Goal: Check status: Check status

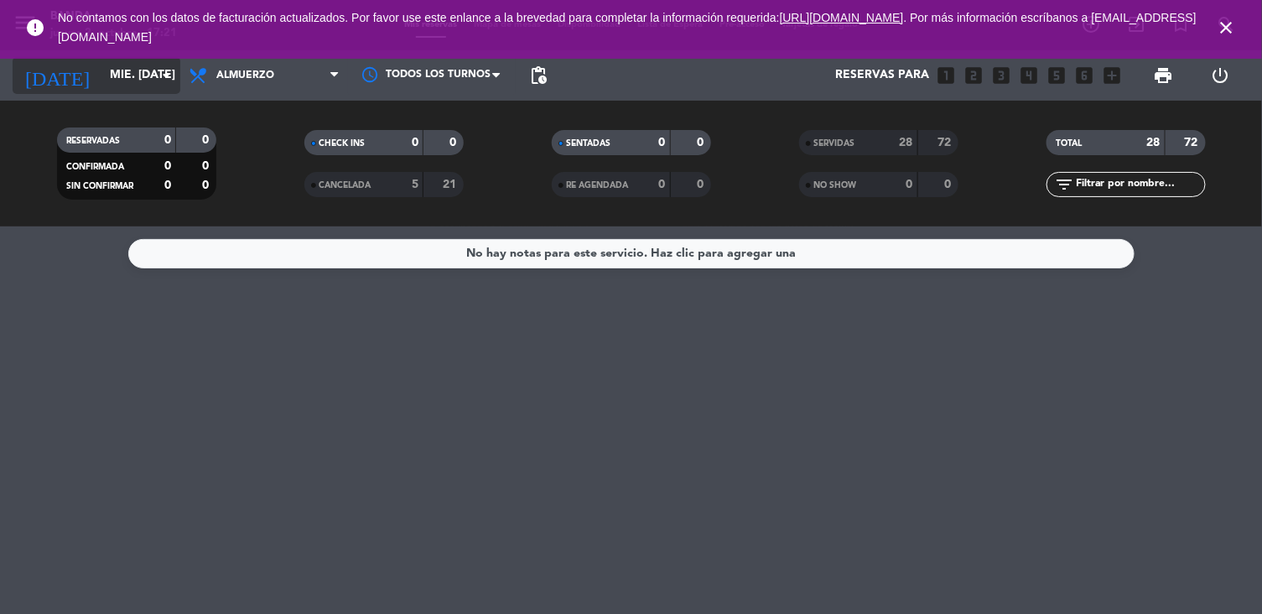
click at [136, 80] on input "mié. [DATE]" at bounding box center [180, 75] width 159 height 30
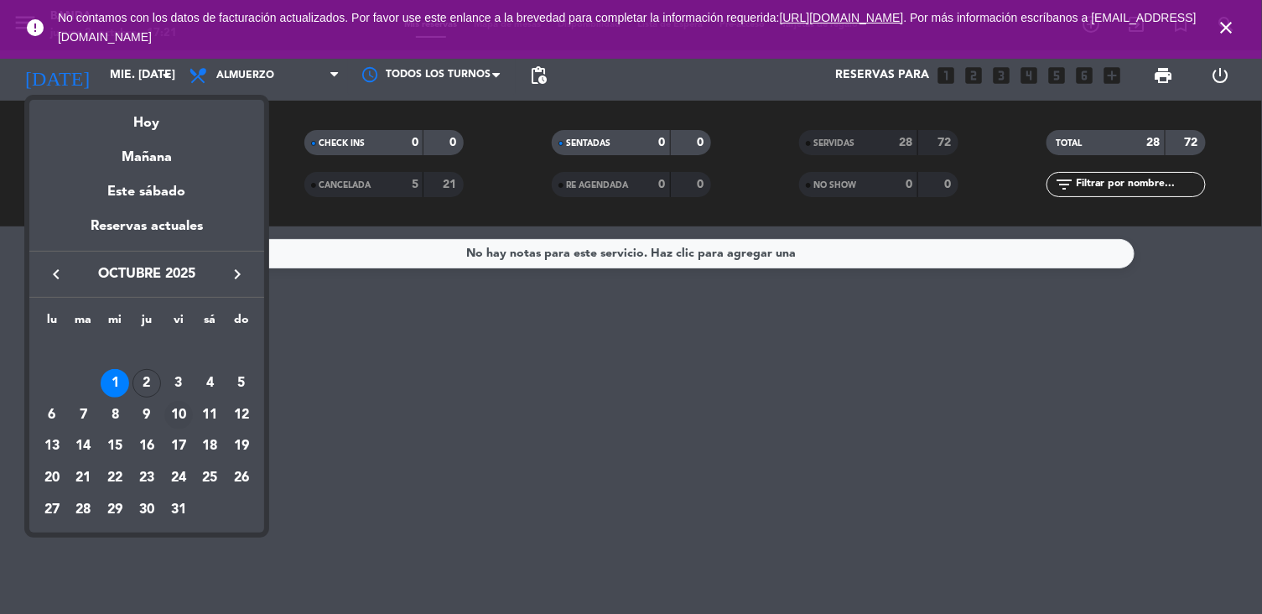
click at [179, 419] on div "10" at bounding box center [178, 415] width 29 height 29
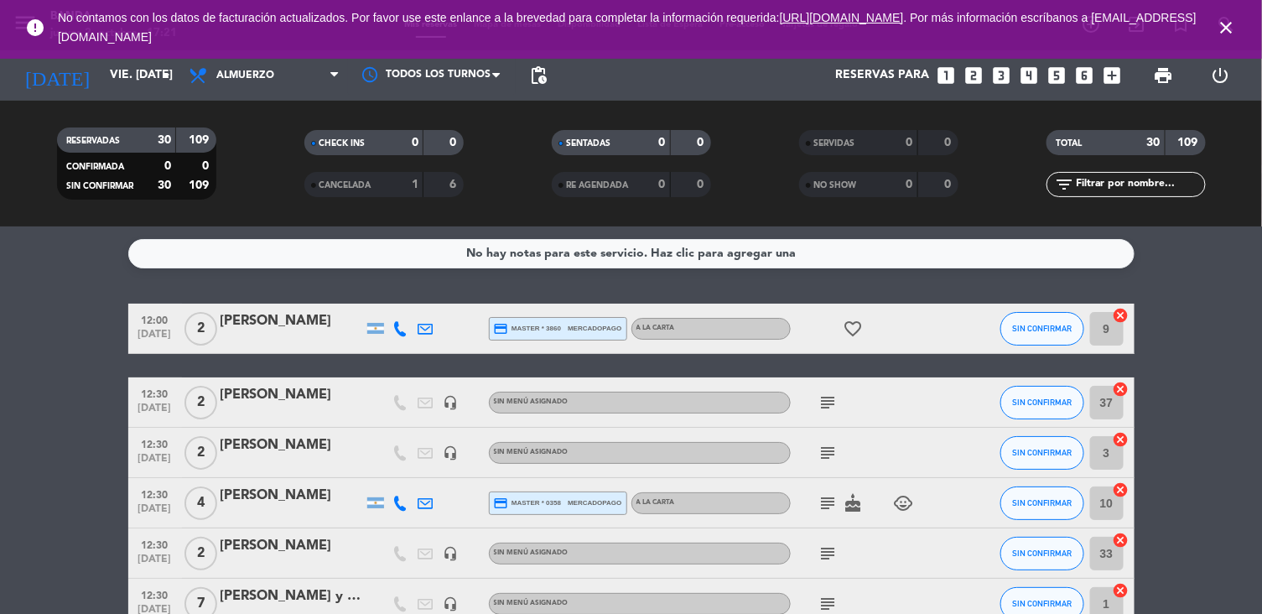
click at [1233, 23] on icon "close" at bounding box center [1227, 28] width 20 height 20
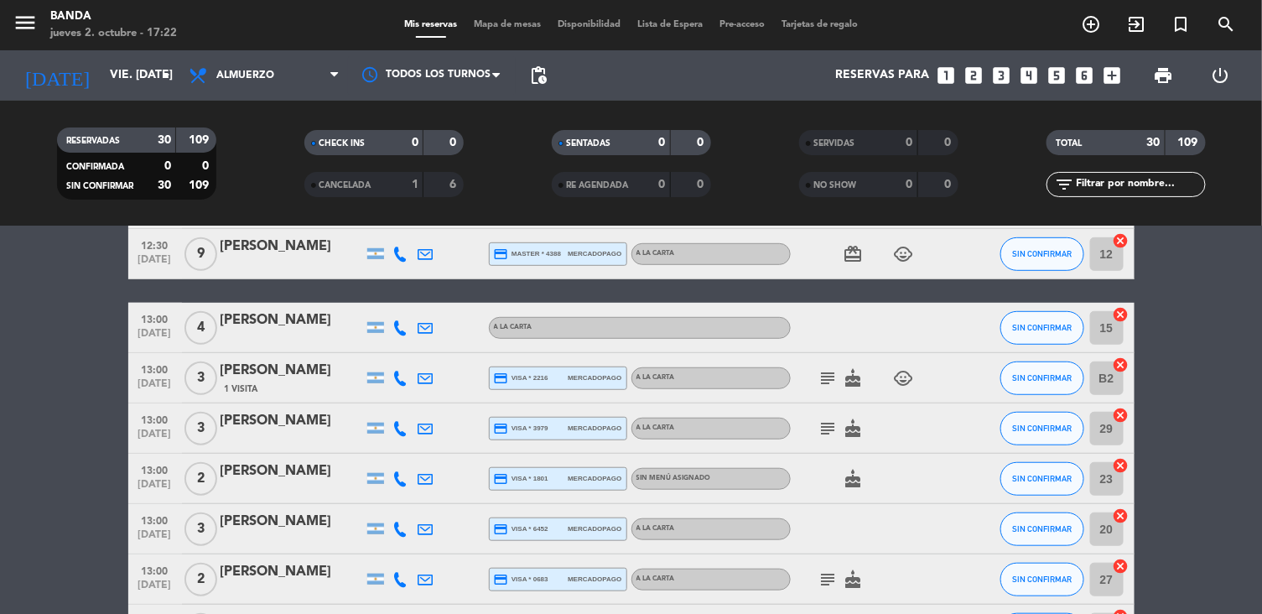
scroll to position [426, 0]
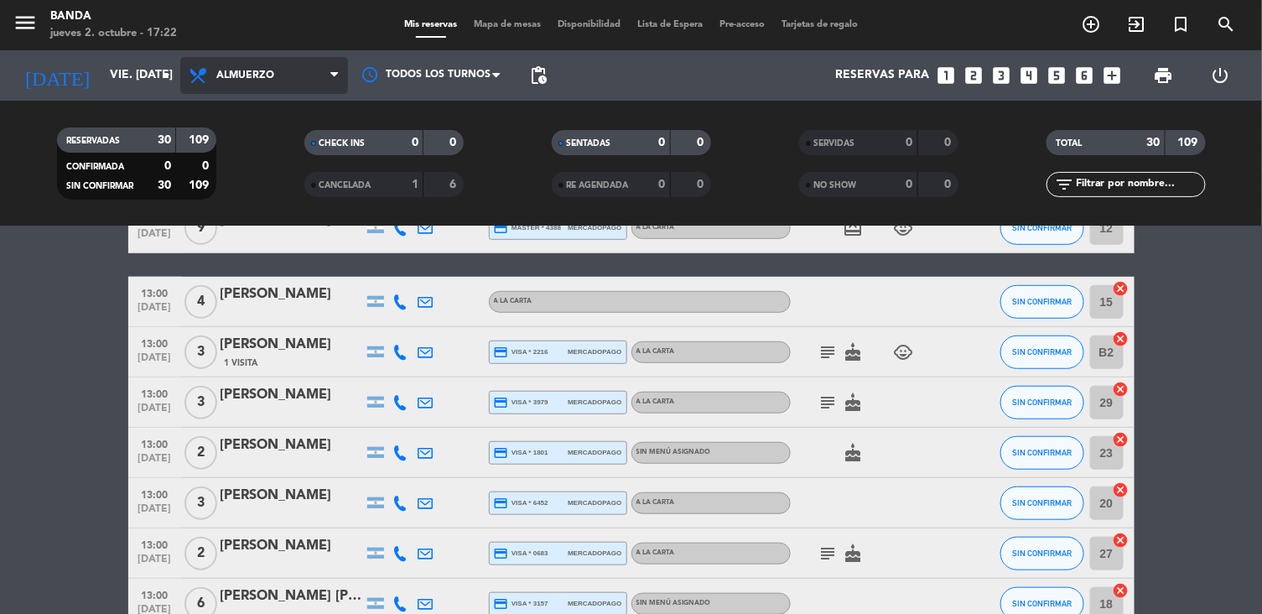
click at [279, 75] on span "Almuerzo" at bounding box center [264, 75] width 168 height 37
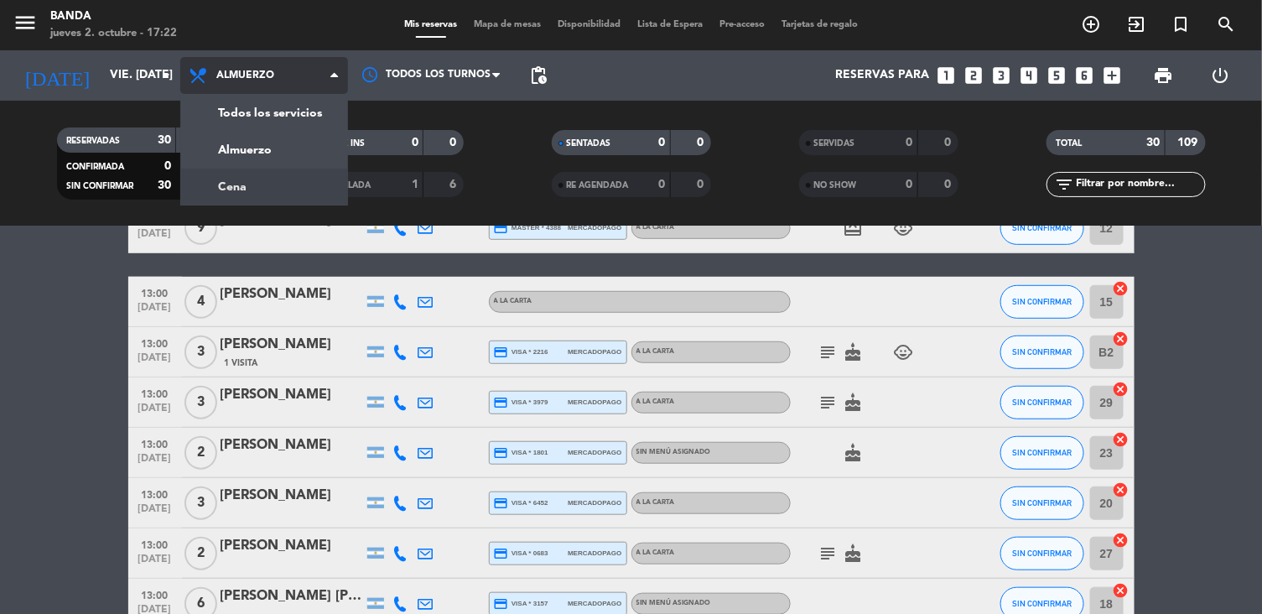
click at [278, 181] on div "menu Banda jueves 2. octubre - 17:22 Mis reservas Mapa de mesas Disponibilidad …" at bounding box center [631, 113] width 1262 height 226
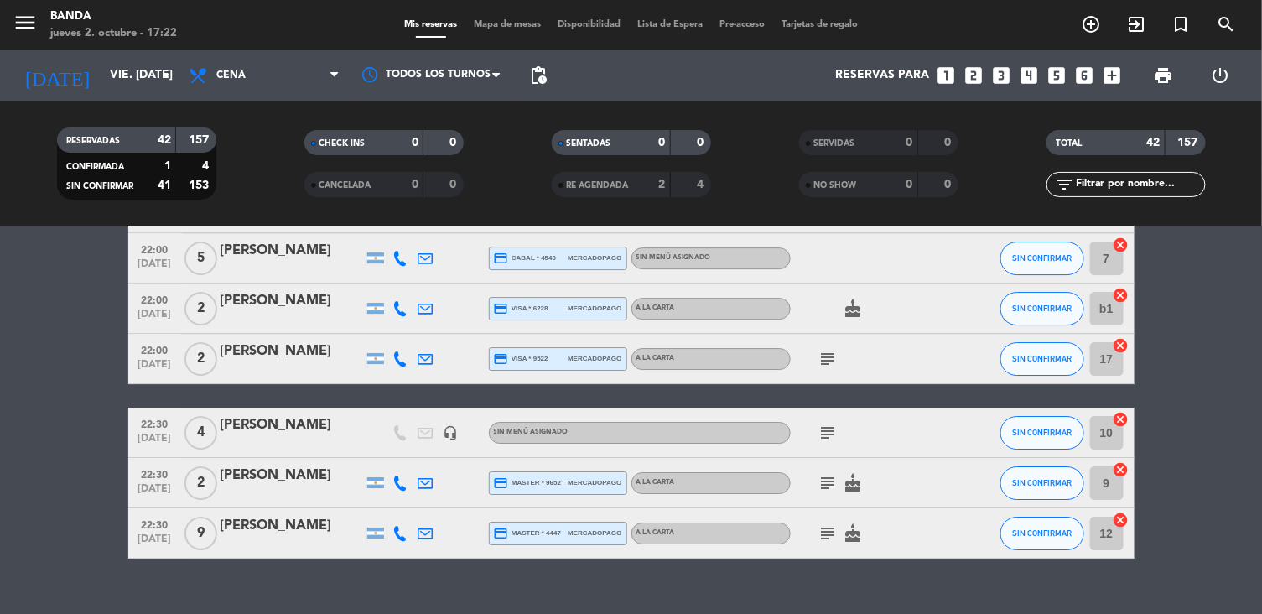
scroll to position [2027, 0]
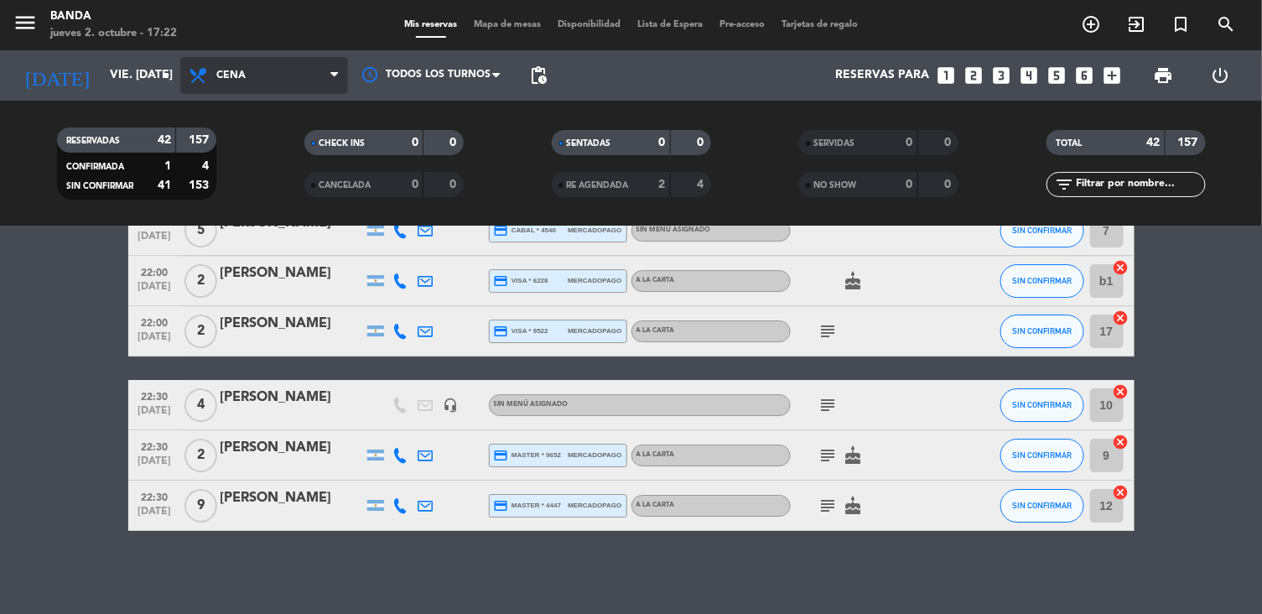
click at [333, 74] on icon at bounding box center [334, 75] width 8 height 13
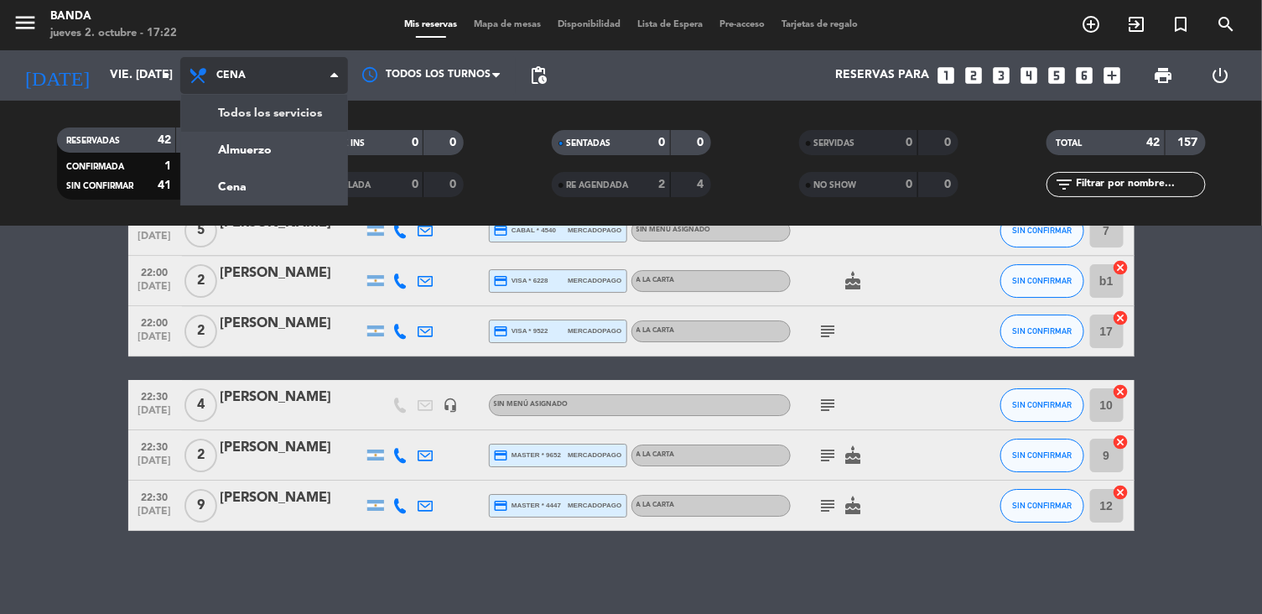
click at [294, 117] on div "menu Banda jueves 2. octubre - 17:22 Mis reservas Mapa de mesas Disponibilidad …" at bounding box center [631, 113] width 1262 height 226
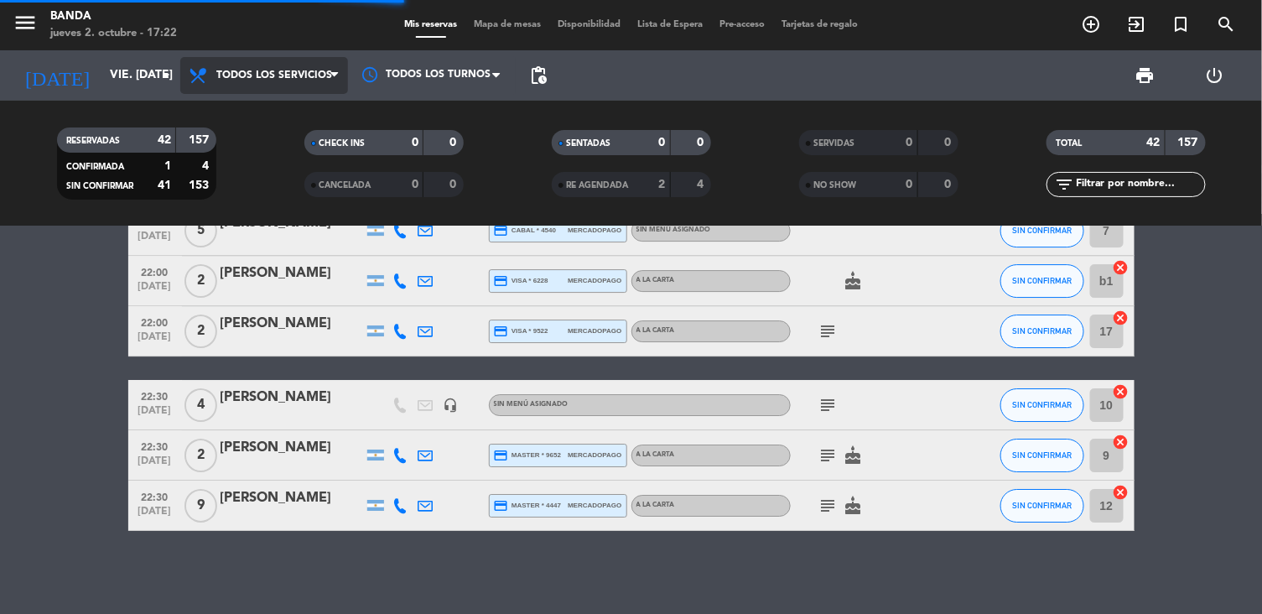
scroll to position [1985, 0]
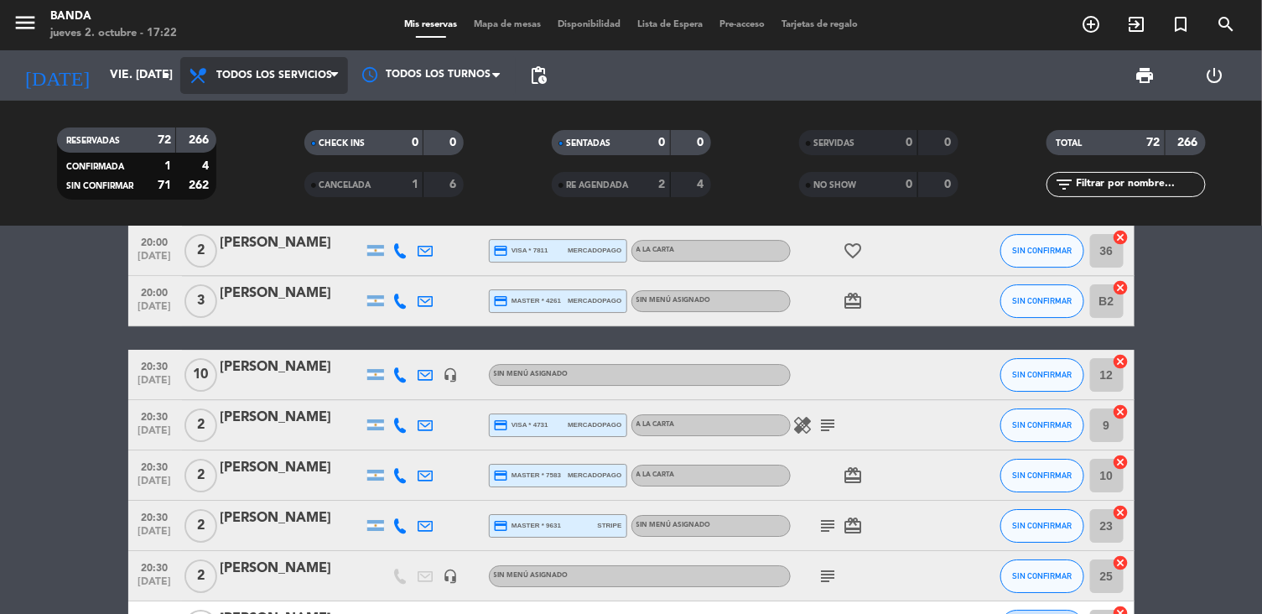
click at [289, 92] on span "Todos los servicios" at bounding box center [264, 75] width 168 height 37
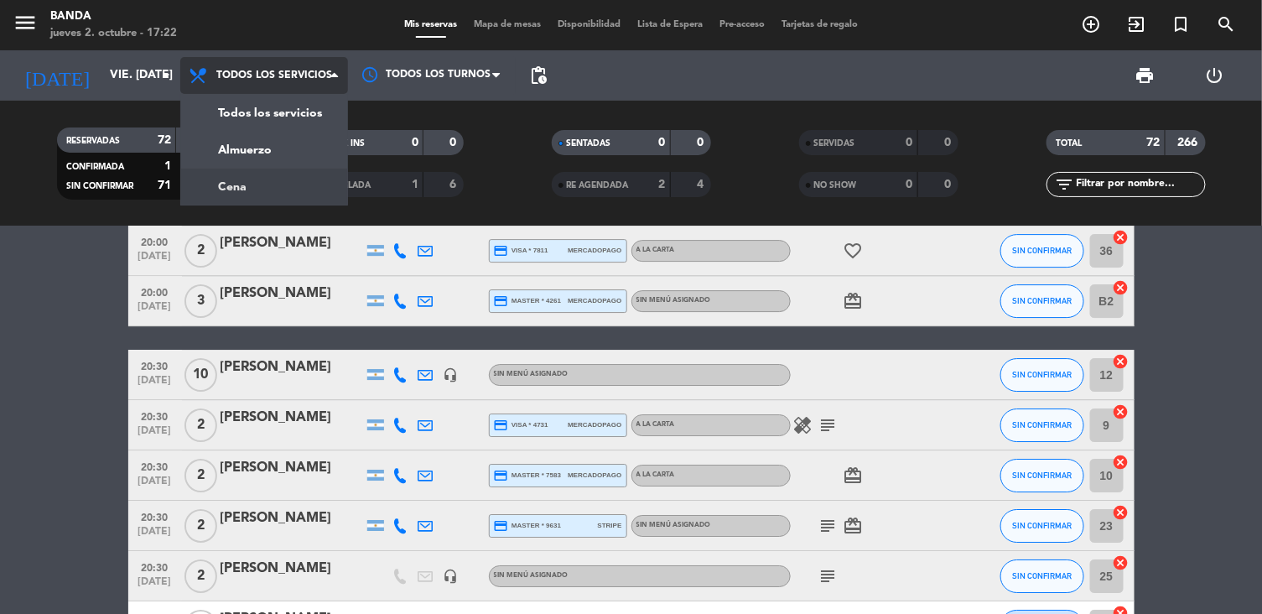
click at [278, 187] on div "menu Banda jueves 2. octubre - 17:22 Mis reservas Mapa de mesas Disponibilidad …" at bounding box center [631, 113] width 1262 height 226
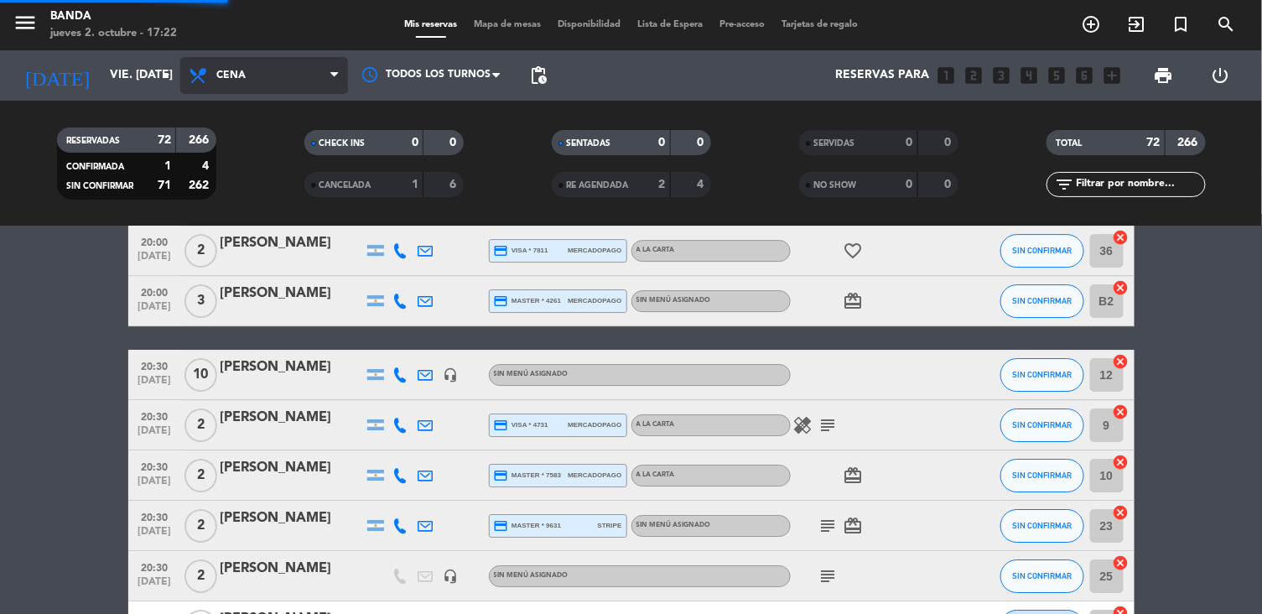
scroll to position [2027, 0]
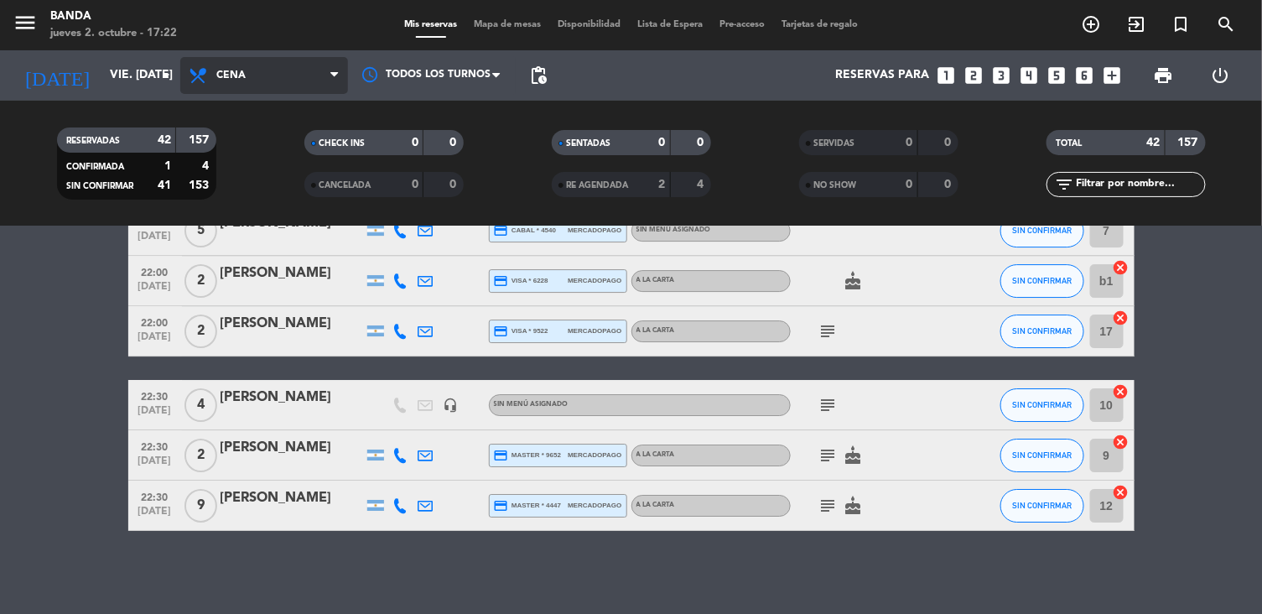
click at [275, 69] on span "Cena" at bounding box center [264, 75] width 168 height 37
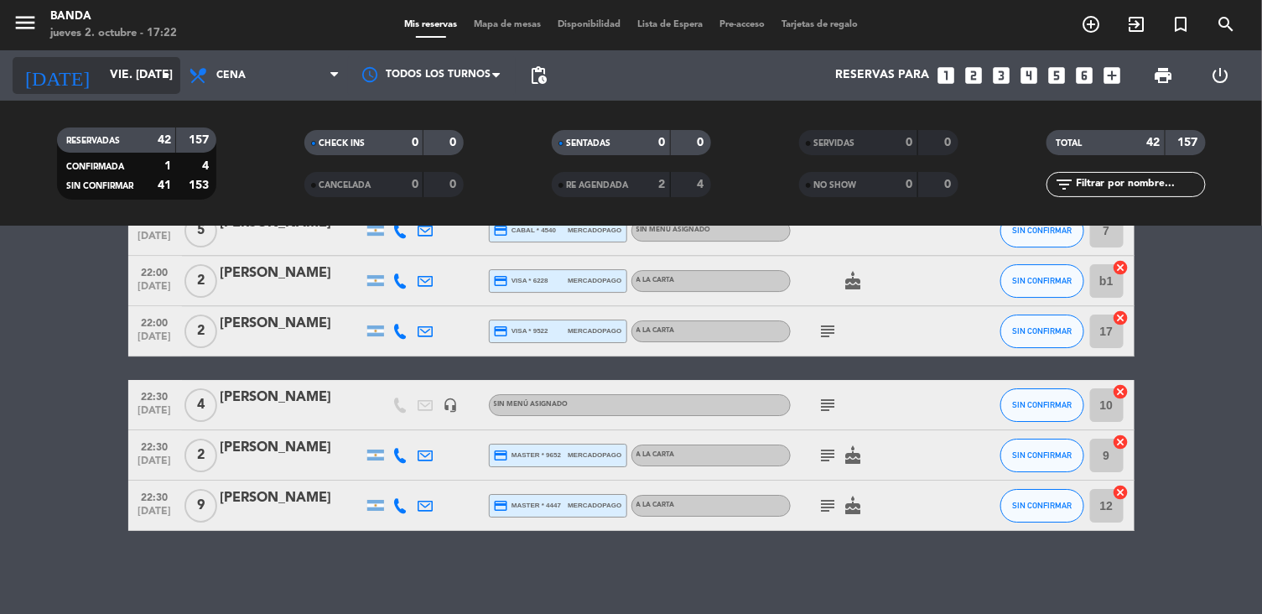
click at [140, 82] on input "vie. [DATE]" at bounding box center [180, 75] width 159 height 30
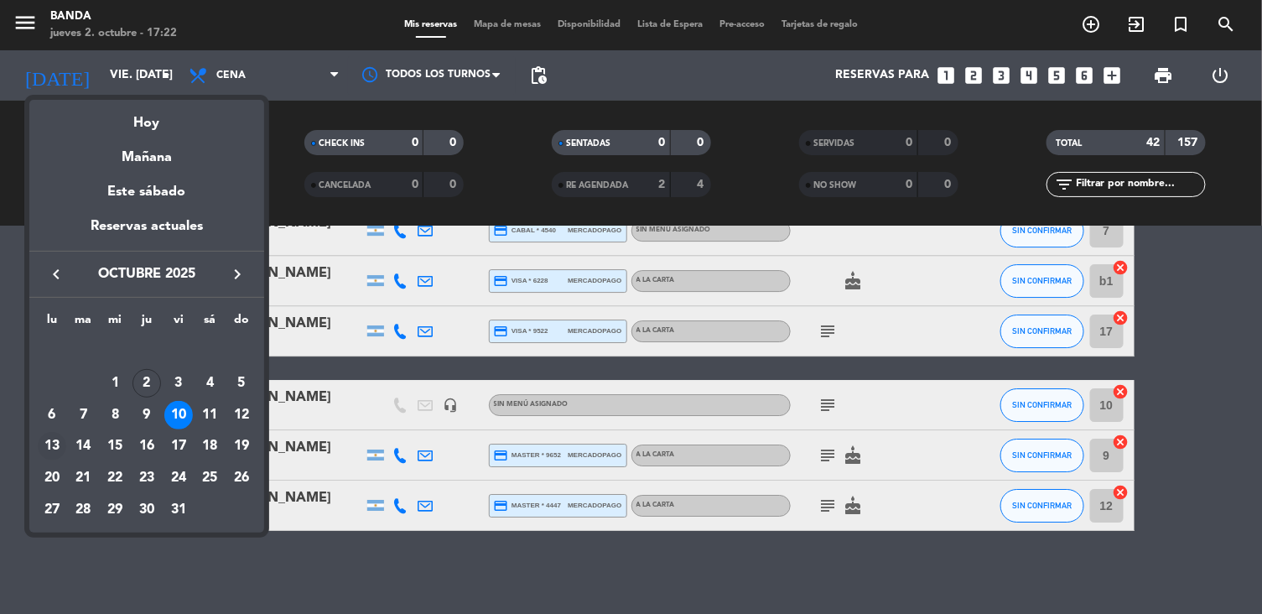
click at [55, 444] on div "13" at bounding box center [52, 446] width 29 height 29
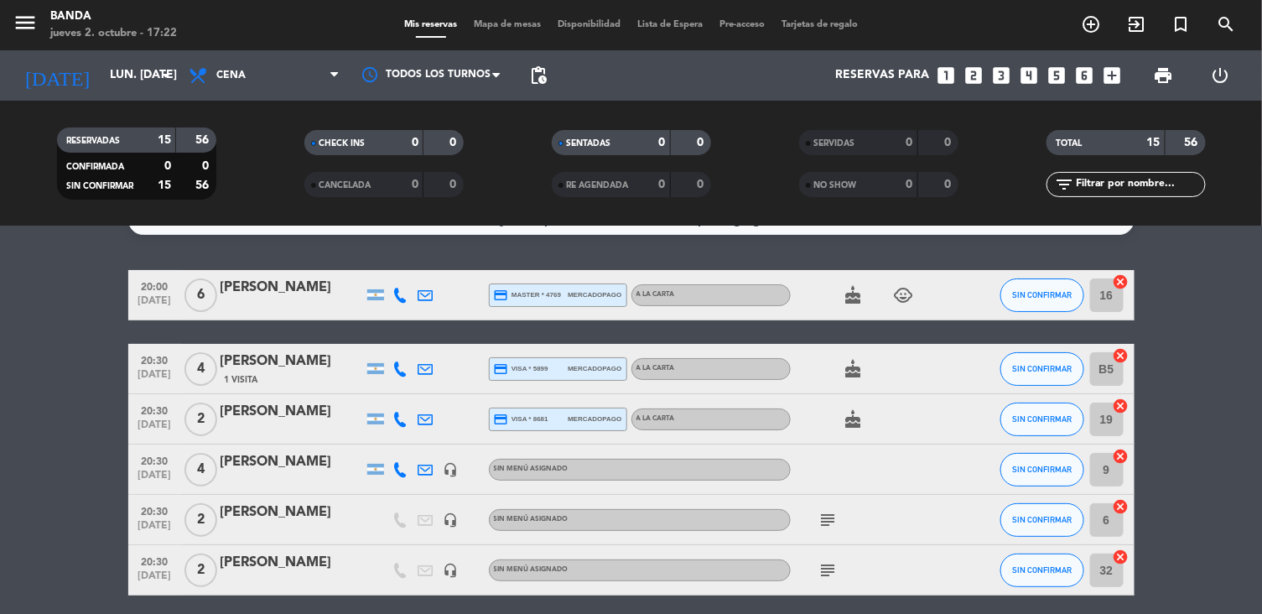
scroll to position [0, 0]
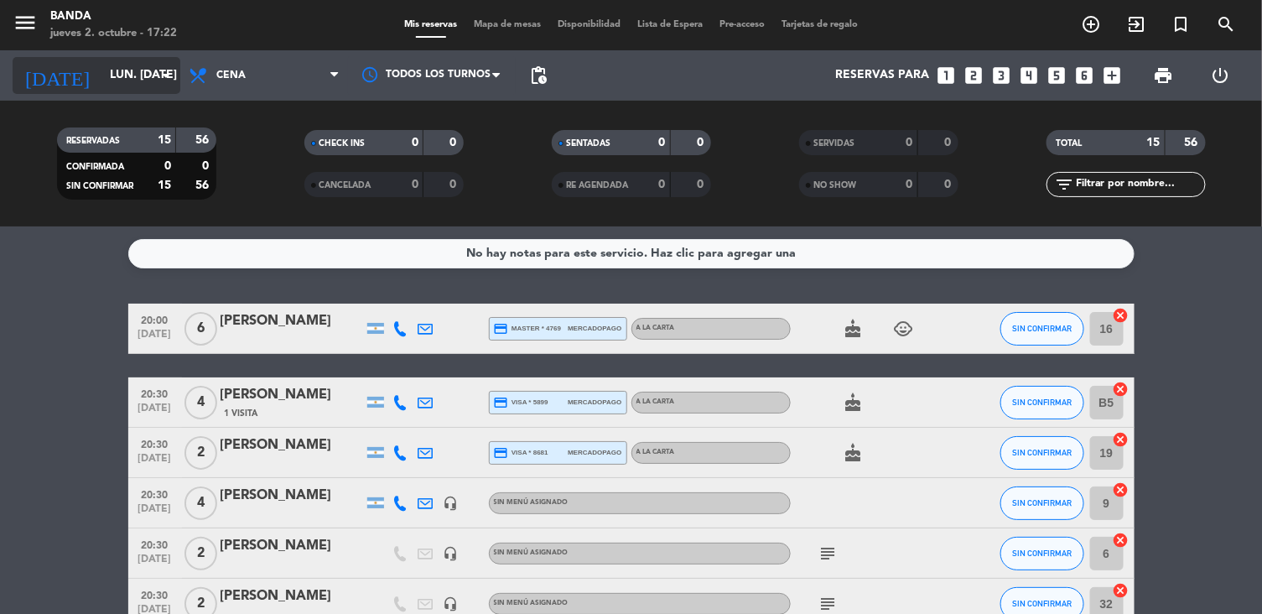
click at [134, 73] on input "lun. [DATE]" at bounding box center [180, 75] width 159 height 30
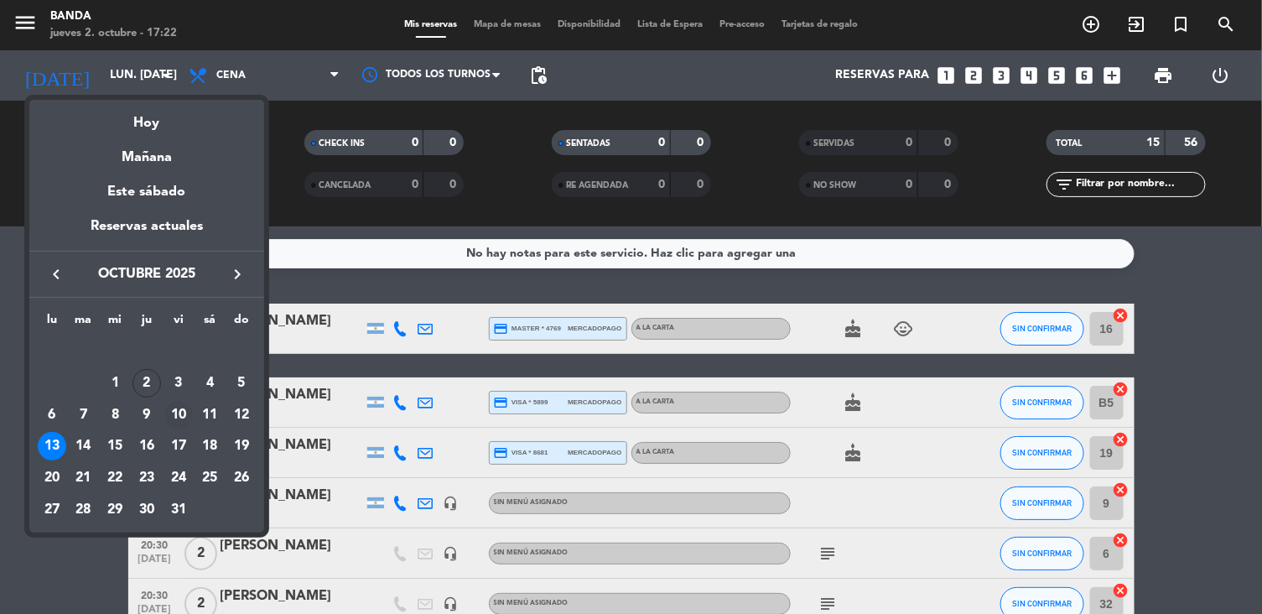
click at [183, 408] on div "10" at bounding box center [178, 415] width 29 height 29
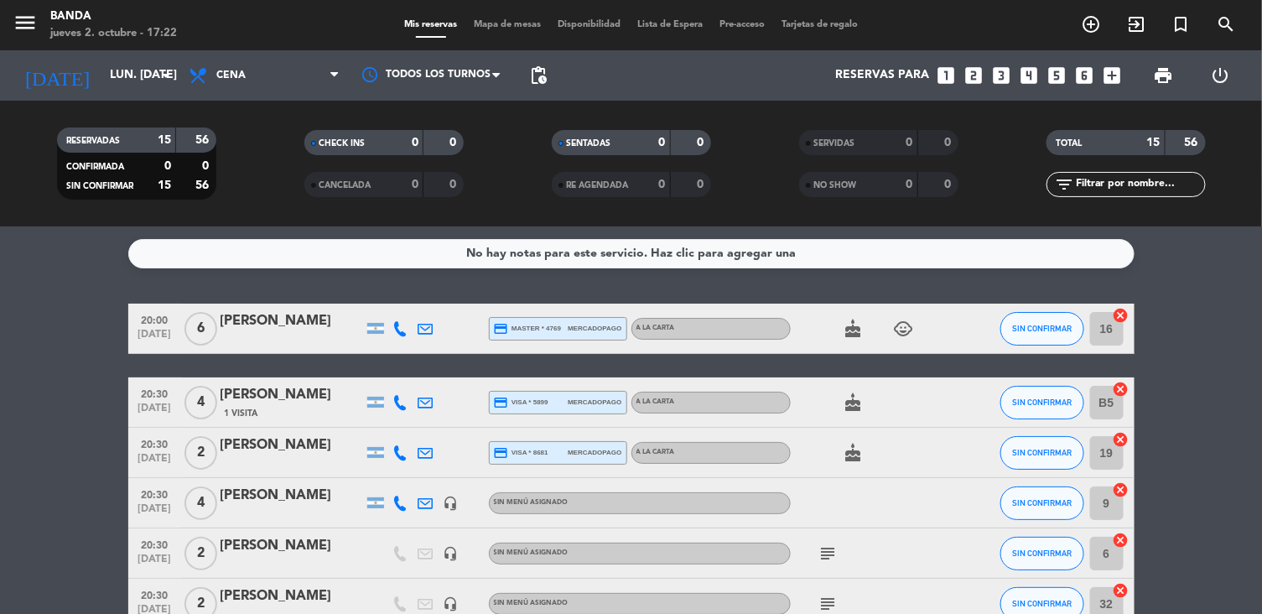
type input "vie. [DATE]"
